Goal: Submit feedback/report problem

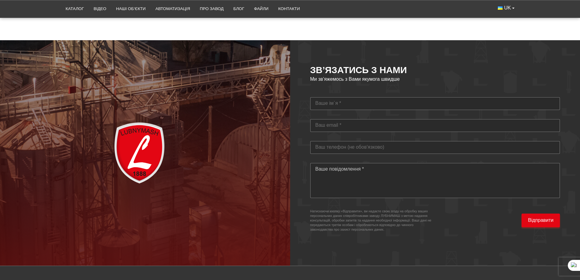
scroll to position [1651, 0]
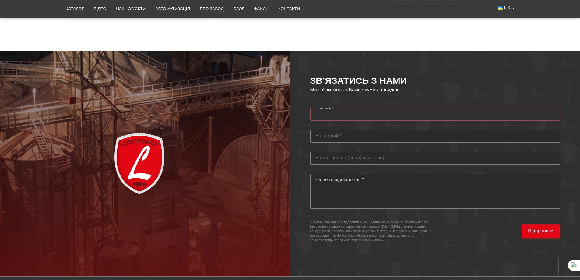
click at [331, 110] on input "Ваше ім`я *" at bounding box center [435, 114] width 250 height 13
type input "[PERSON_NAME]"
type input "[DOMAIN_NAME][EMAIL_ADDRESS][DOMAIN_NAME]"
type input "0676141492"
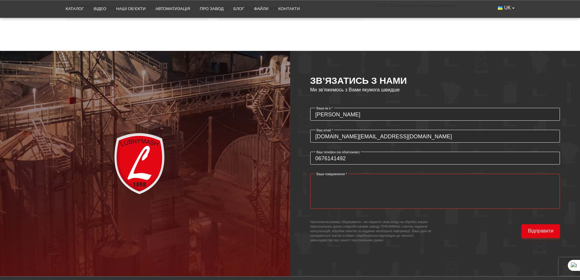
click at [344, 175] on textarea "Ваше повідомлення *" at bounding box center [435, 191] width 250 height 35
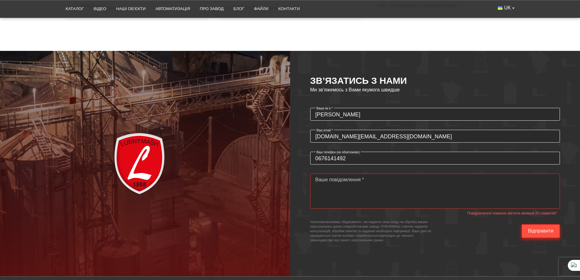
click at [535, 228] on span "Відправити" at bounding box center [541, 231] width 26 height 7
click at [420, 183] on textarea "Ваше повідомлення *" at bounding box center [435, 191] width 250 height 35
click at [390, 174] on textarea "Ваше повідомлення *" at bounding box center [435, 191] width 250 height 35
type textarea "Доброго дня , не можу звязатись з відділом закупівель , чекаю"
click at [538, 229] on button "Відправити" at bounding box center [541, 231] width 38 height 14
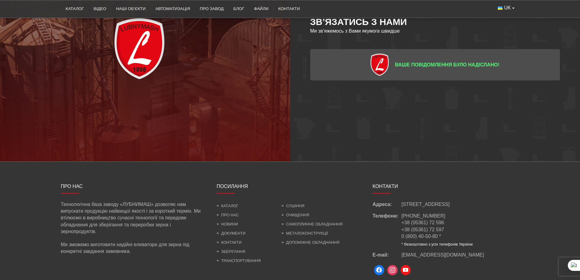
scroll to position [1794, 0]
